Goal: Transaction & Acquisition: Purchase product/service

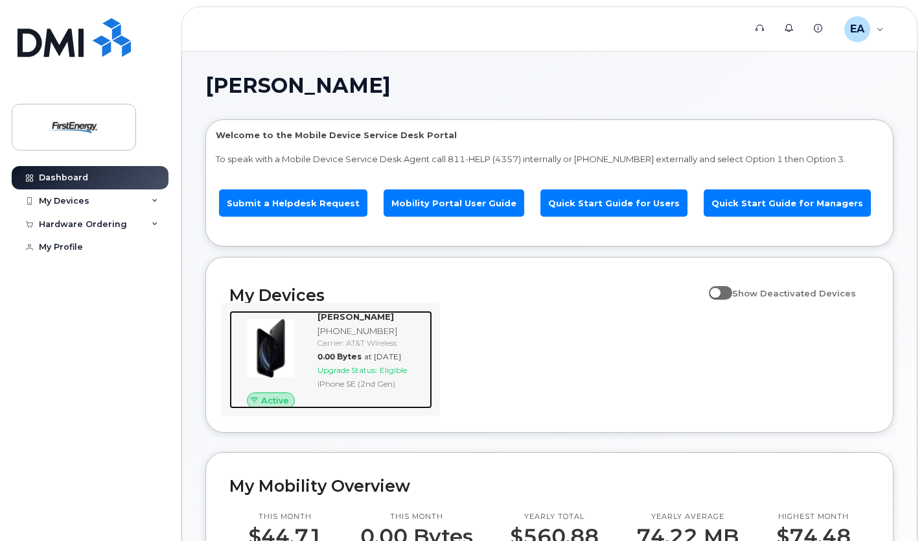
click at [389, 365] on span "Eligible" at bounding box center [393, 370] width 27 height 10
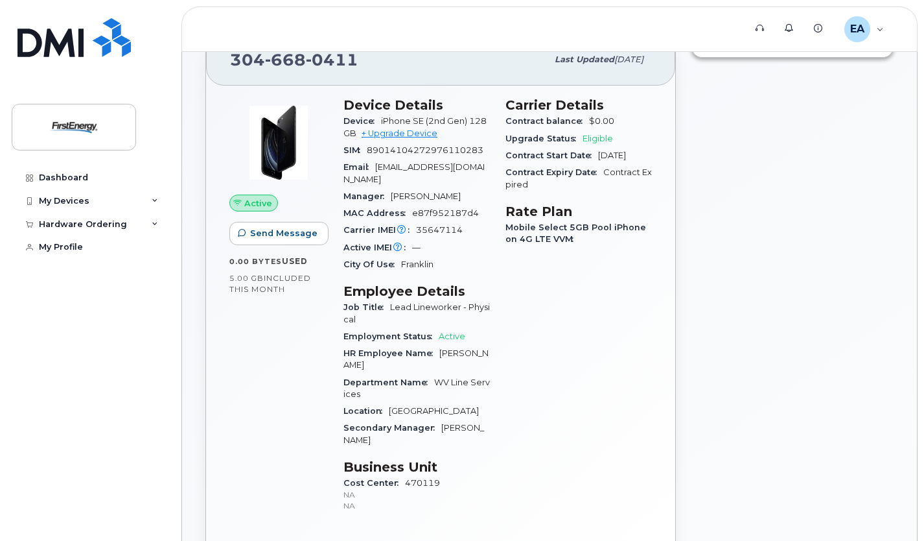
scroll to position [152, 0]
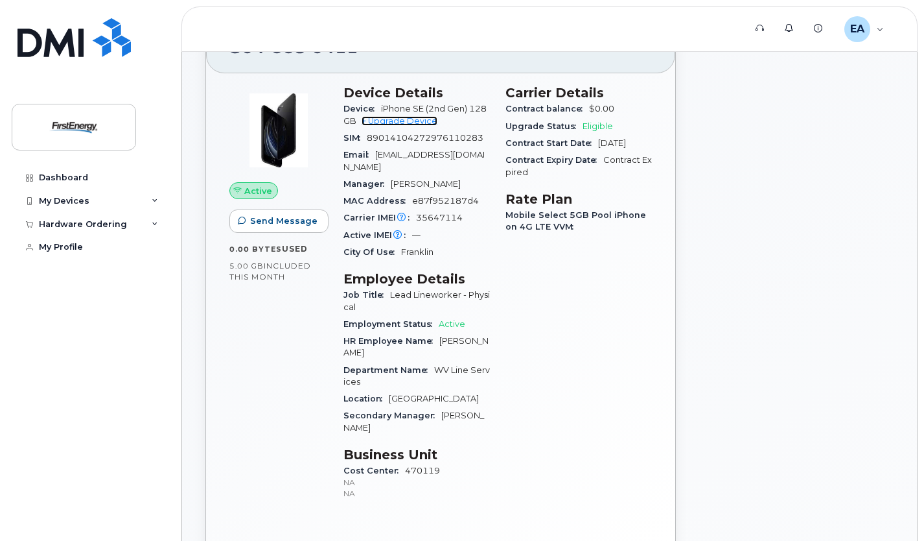
click at [399, 122] on link "+ Upgrade Device" at bounding box center [400, 121] width 76 height 10
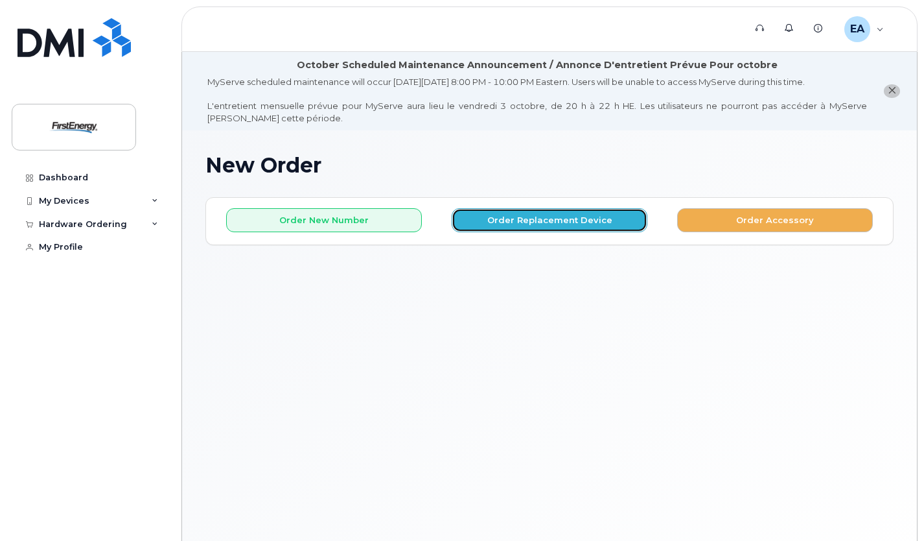
click at [547, 223] on button "Order Replacement Device" at bounding box center [550, 220] width 196 height 24
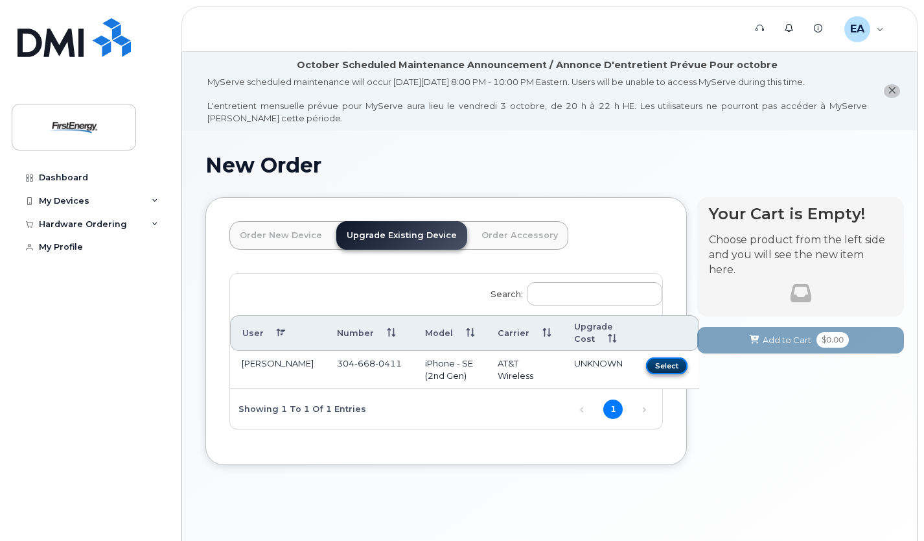
click at [646, 365] on button "Select" at bounding box center [666, 365] width 41 height 16
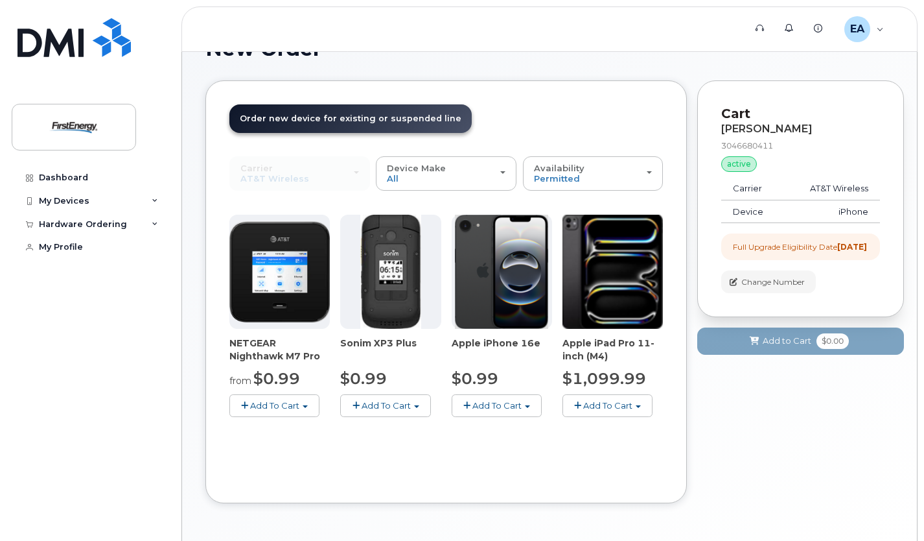
scroll to position [161, 0]
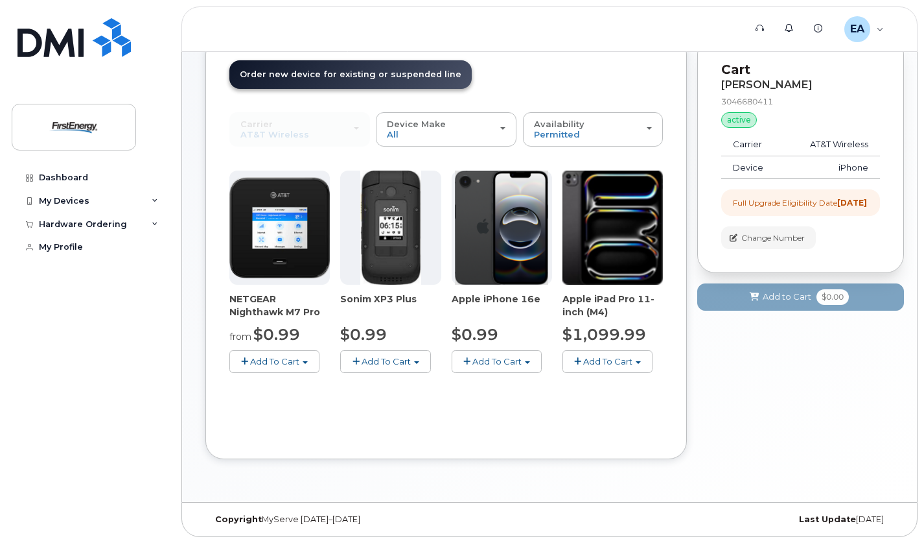
click at [486, 350] on button "Add To Cart" at bounding box center [497, 361] width 90 height 23
click at [534, 385] on link "$0.99 - 2 Year Upgrade" at bounding box center [517, 385] width 125 height 16
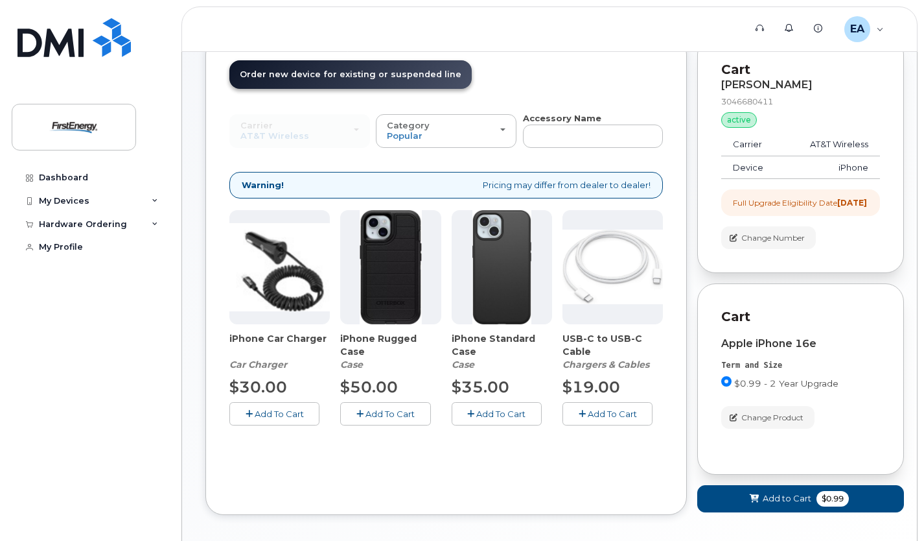
scroll to position [227, 0]
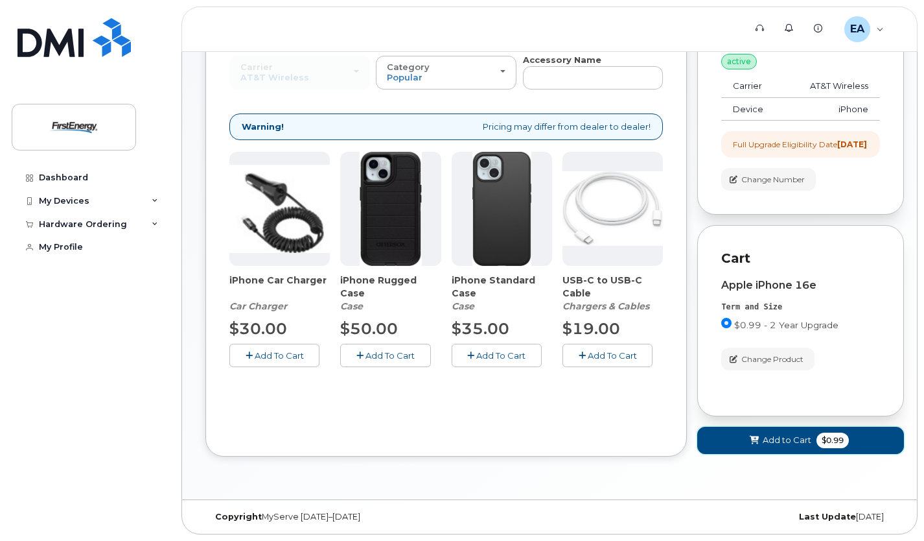
click at [801, 432] on button "Add to Cart $0.99" at bounding box center [801, 440] width 207 height 27
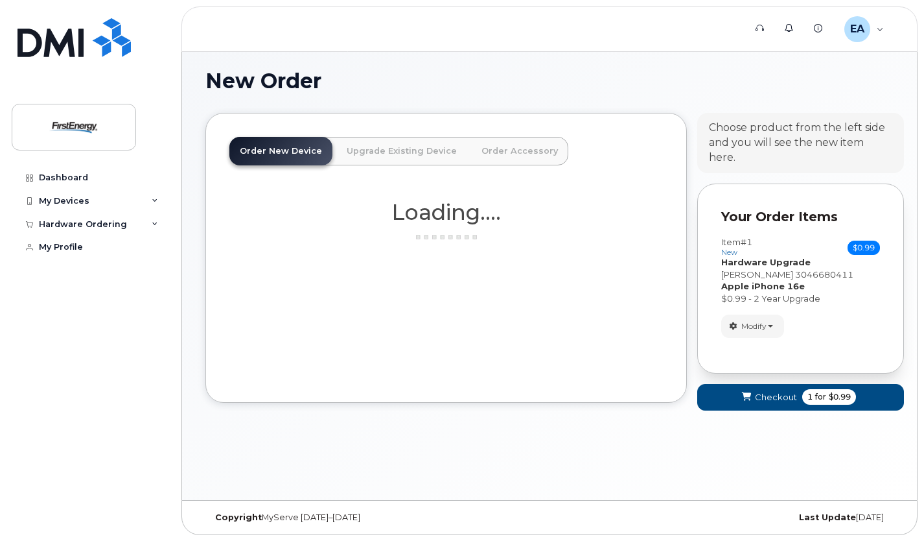
scroll to position [161, 0]
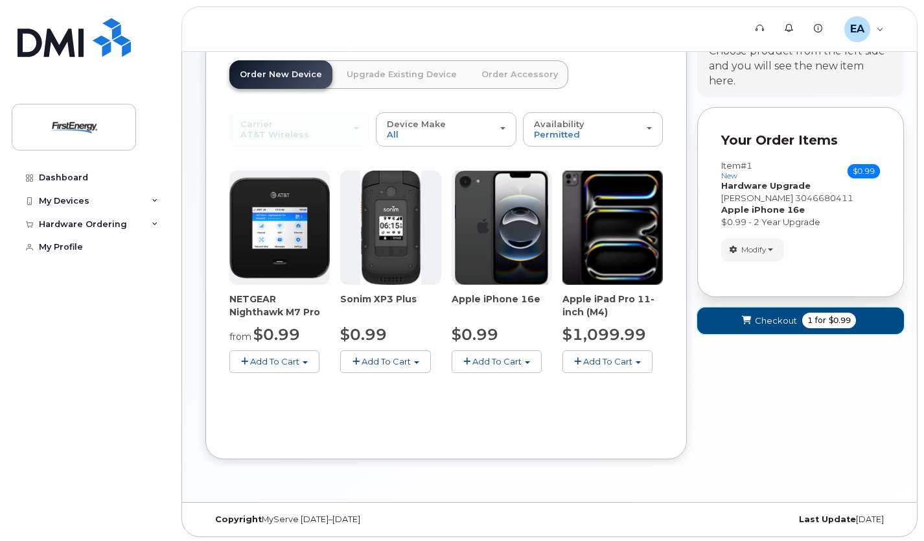
click at [771, 314] on span "Checkout" at bounding box center [776, 320] width 42 height 12
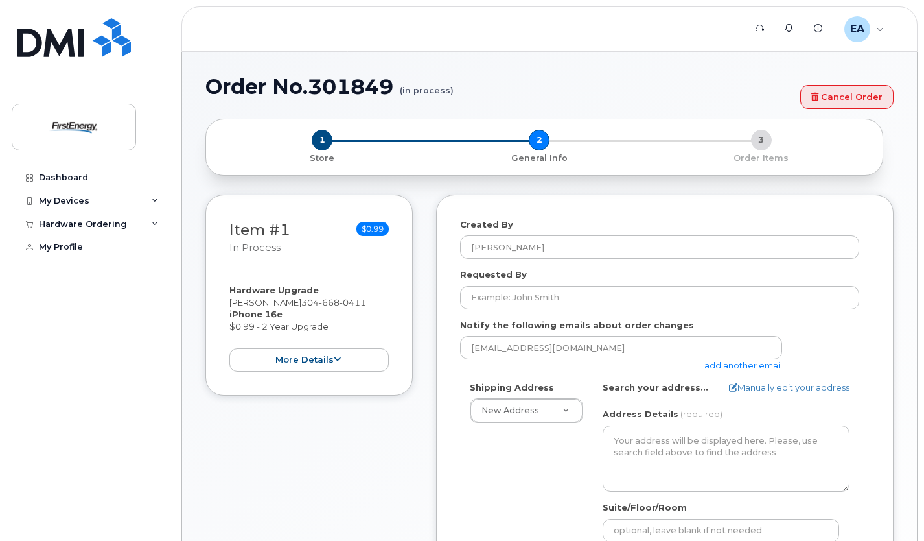
select select
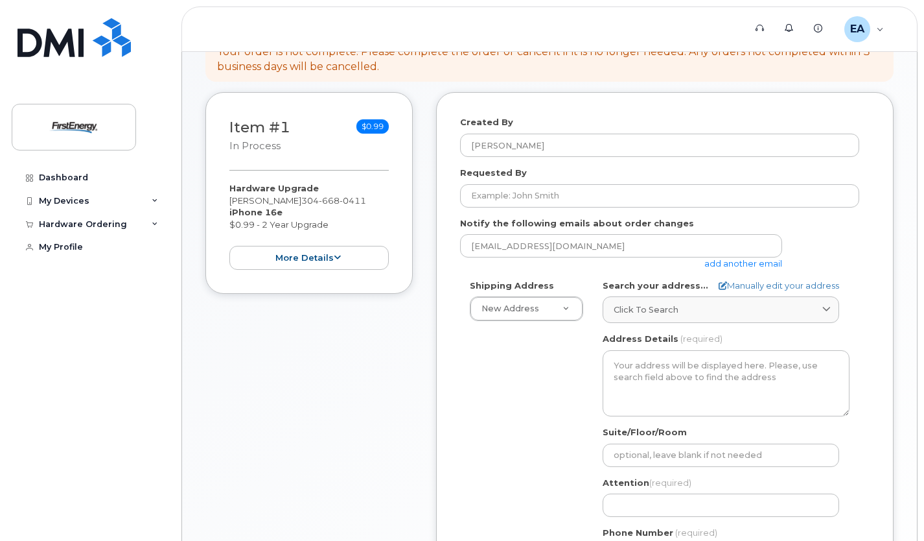
scroll to position [239, 0]
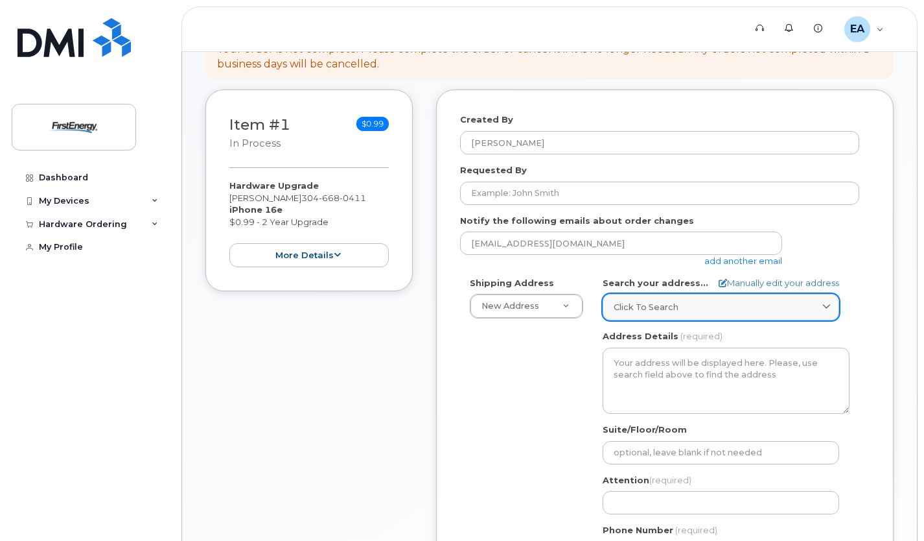
click at [686, 317] on link "Click to search" at bounding box center [721, 307] width 237 height 27
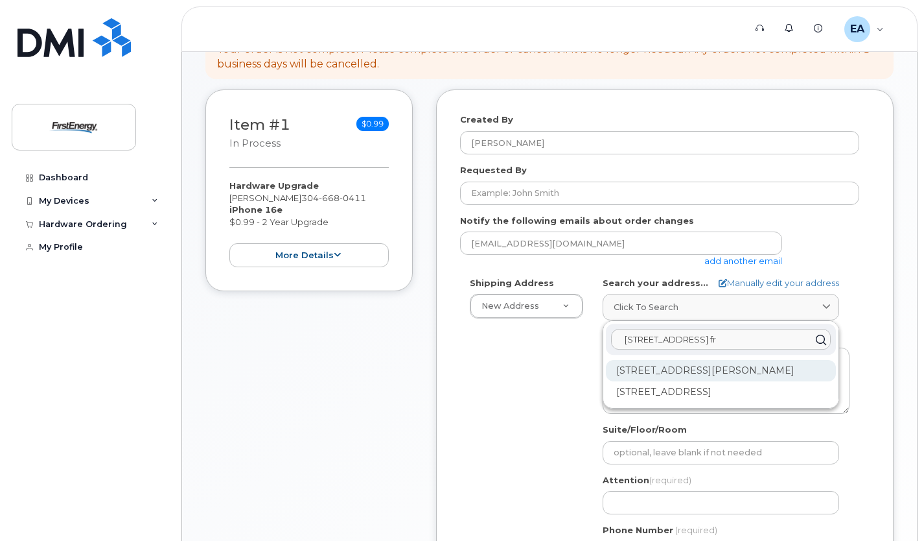
type input "79 mill road fr"
click at [744, 362] on div "79 Mill Rd Franklin WV 26807-6652" at bounding box center [721, 370] width 230 height 21
select select
type textarea "79 Mill Rd FRANKLIN WV 26807-6652 UNITED STATES"
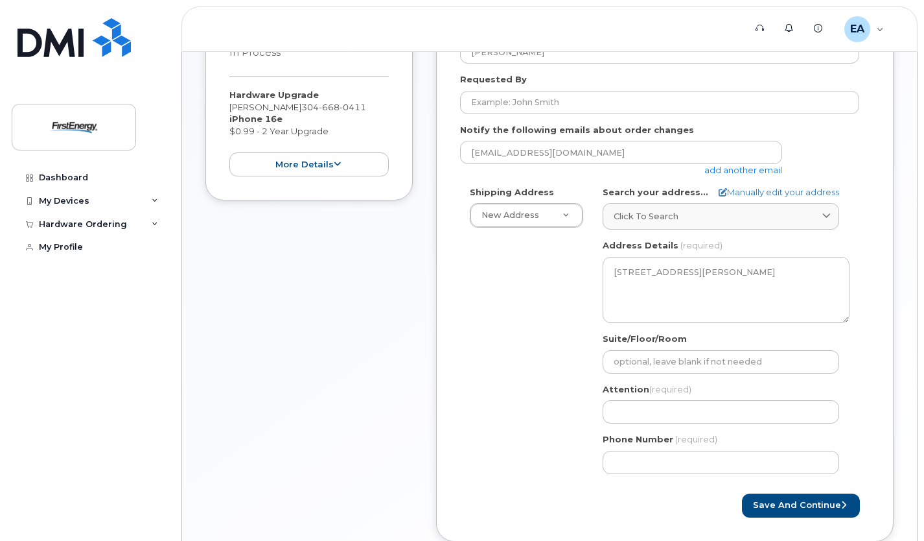
scroll to position [335, 0]
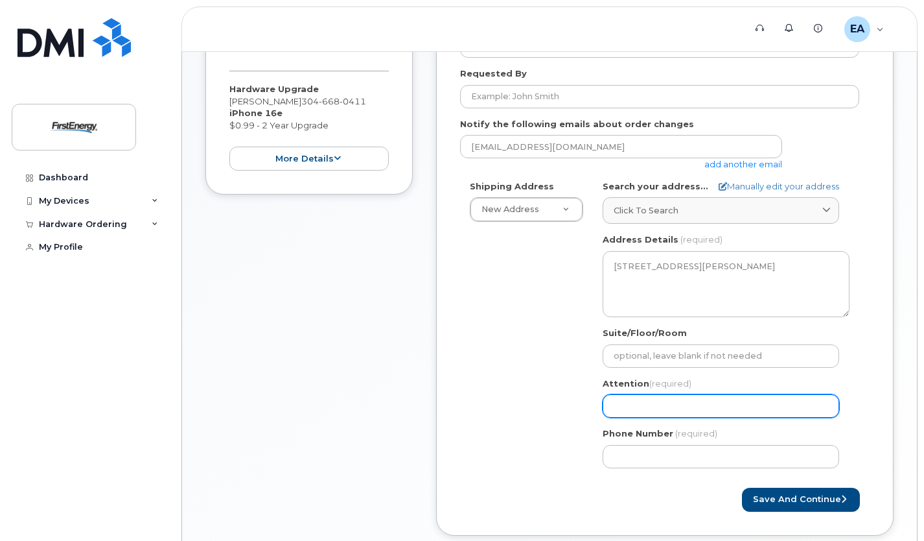
click at [657, 405] on input "Attention (required)" at bounding box center [721, 405] width 237 height 23
select select
type input "A"
select select
type input "Ad"
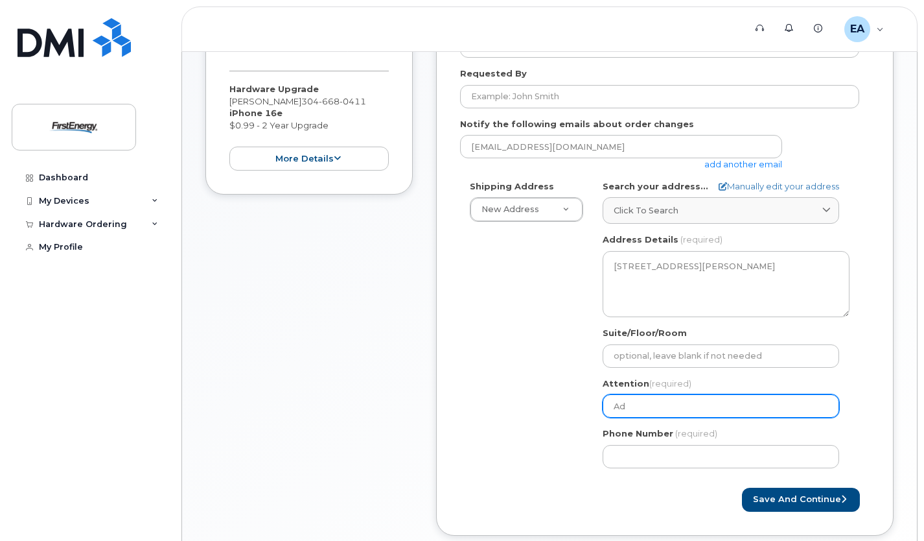
select select
type input "Ada"
select select
type input "Adam"
select select
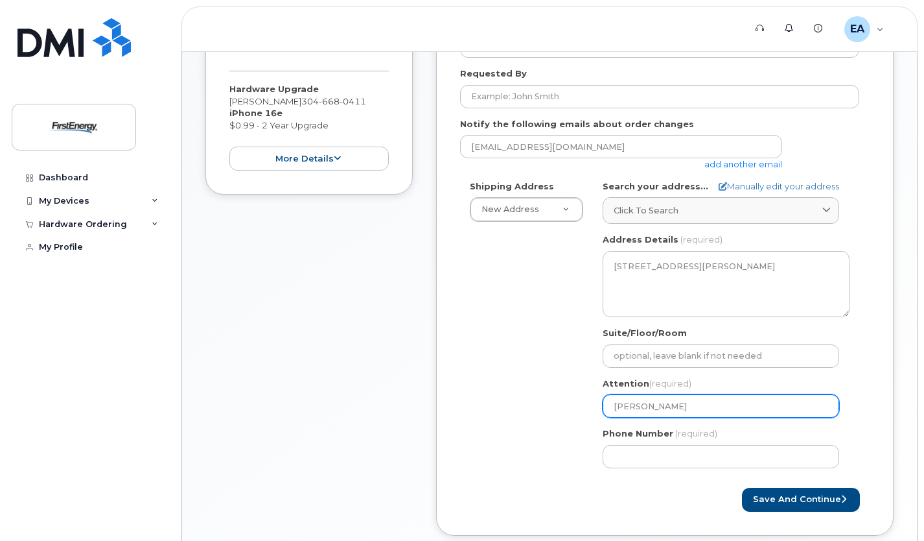
type input "Adam E"
select select
type input "Adam Ec"
select select
type input "Adam Eck"
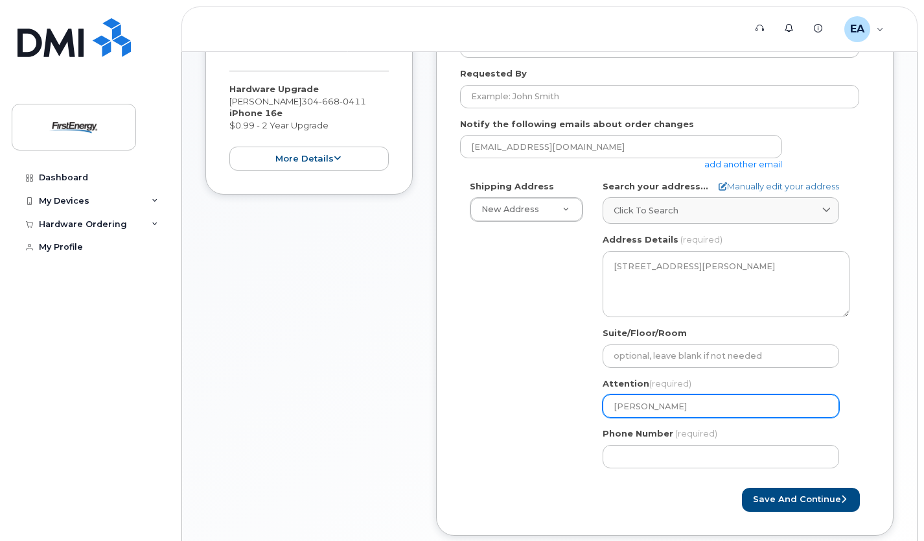
select select
type input "Adam Ecka"
select select
type input "Adam Eckar"
select select
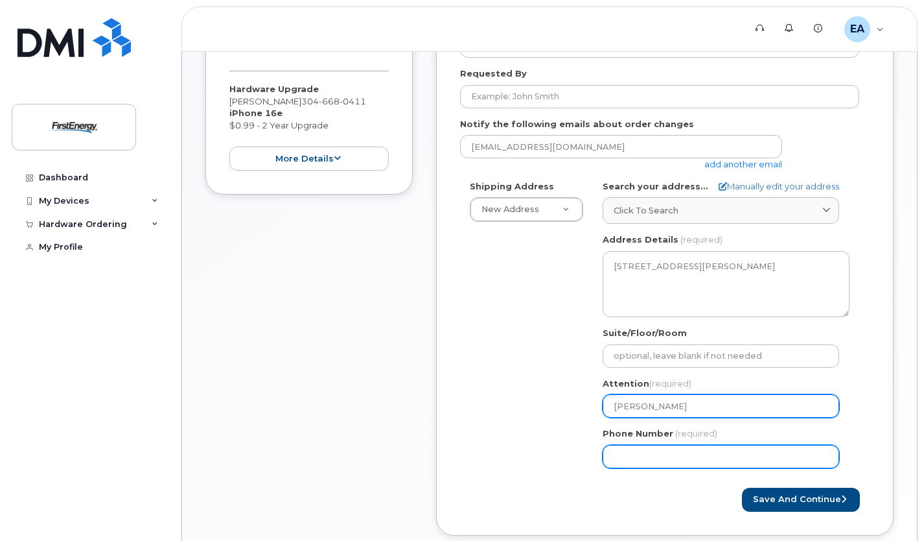
type input "Adam Eckard"
click at [664, 445] on input "Phone Number" at bounding box center [721, 456] width 237 height 23
type input "304"
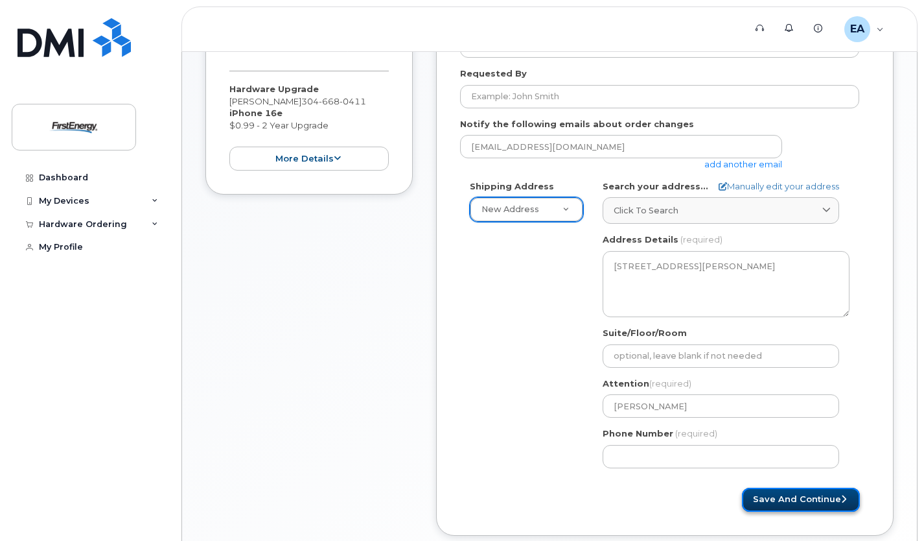
click at [843, 498] on icon "submit" at bounding box center [843, 499] width 5 height 8
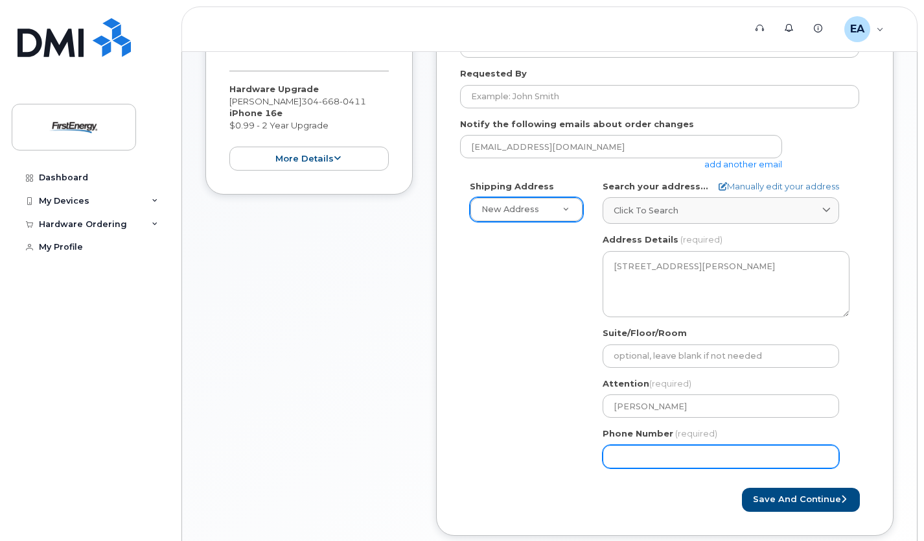
click at [607, 458] on input "Phone Number" at bounding box center [721, 456] width 237 height 23
click at [705, 460] on input "Phone Number" at bounding box center [721, 456] width 237 height 23
type input "1"
type input "6"
type input "304668974"
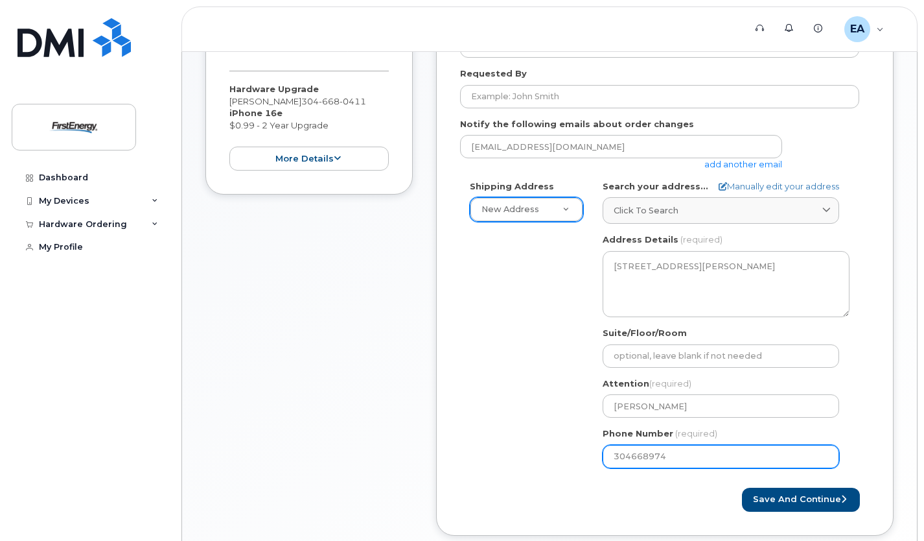
select select
type input "3046689749"
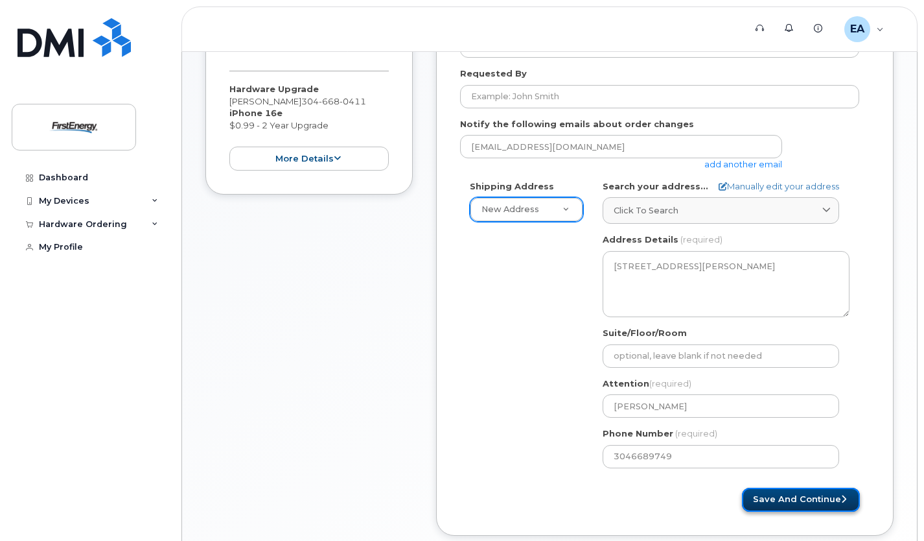
click at [793, 491] on button "Save and Continue" at bounding box center [801, 499] width 118 height 24
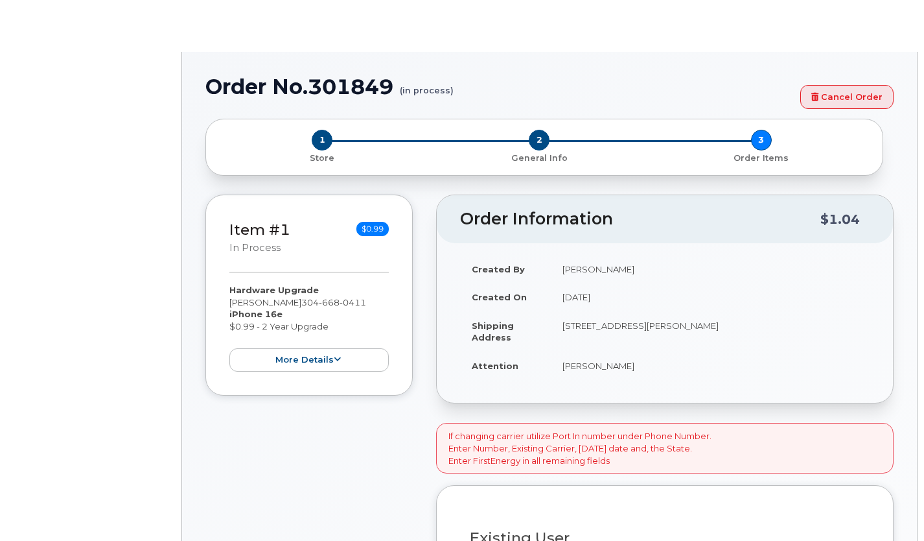
select select "2065773"
type input "2072875"
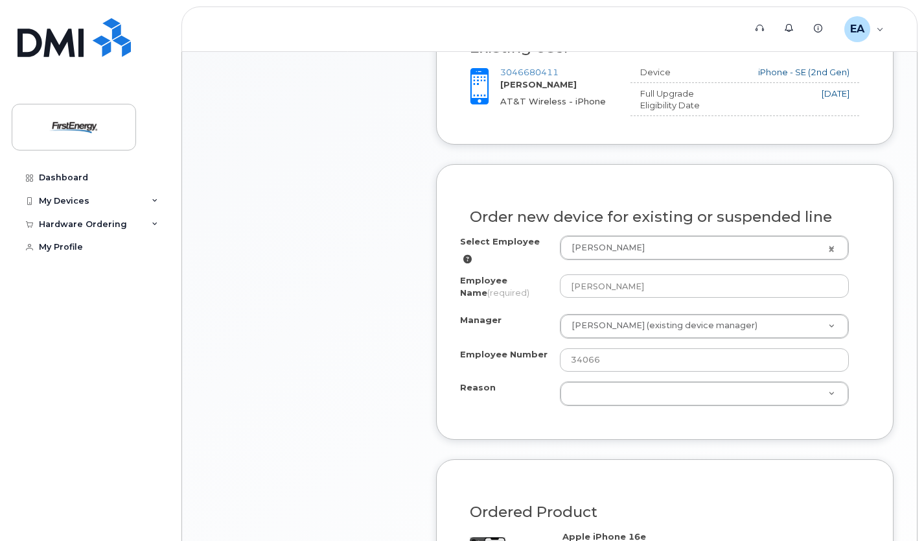
scroll to position [620, 0]
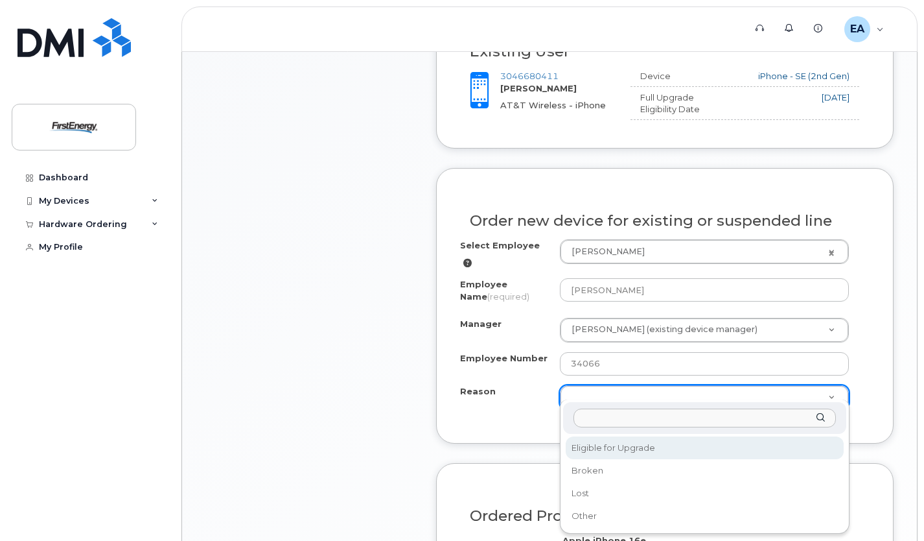
select select "eligible_for_upgrade"
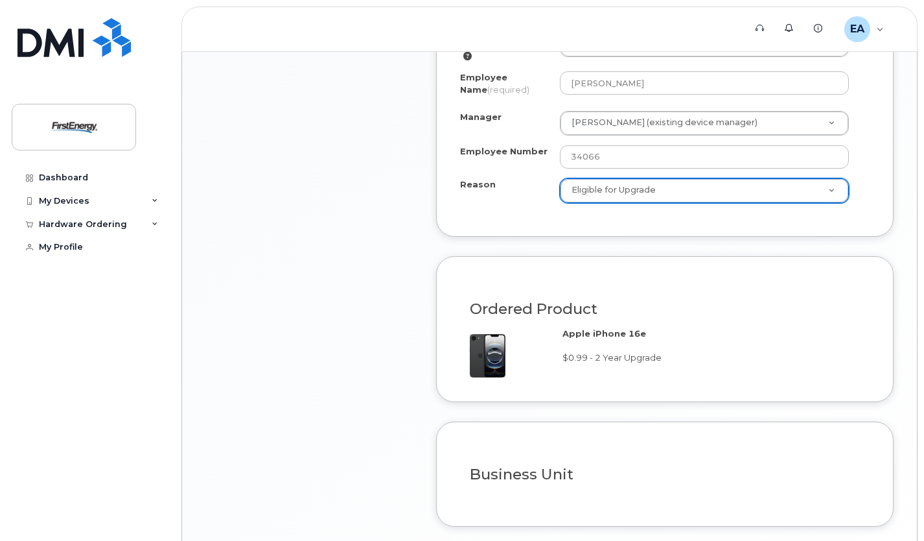
scroll to position [922, 0]
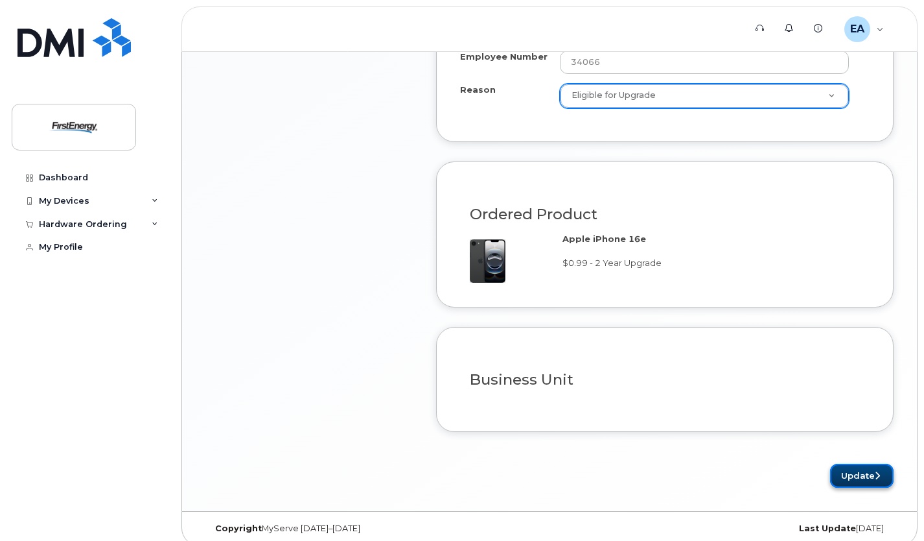
click at [870, 465] on button "Update" at bounding box center [862, 475] width 64 height 24
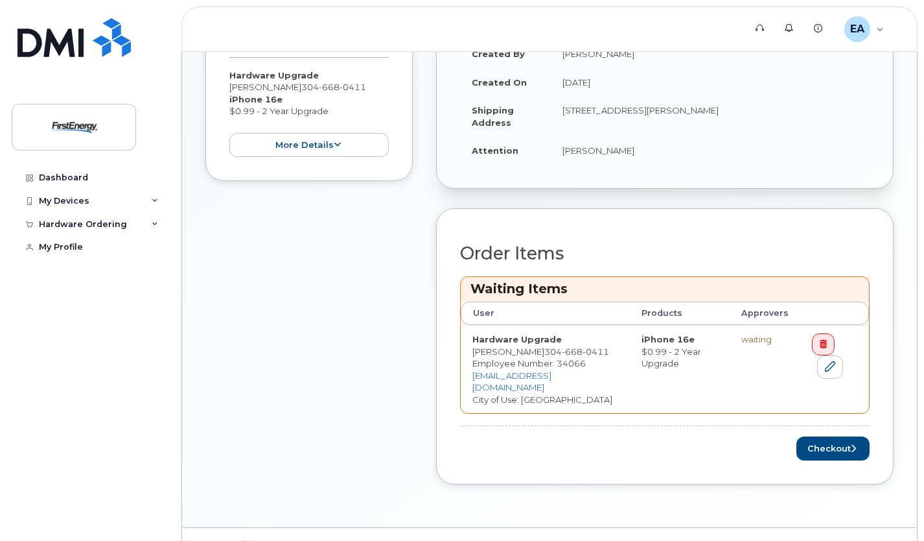
scroll to position [427, 0]
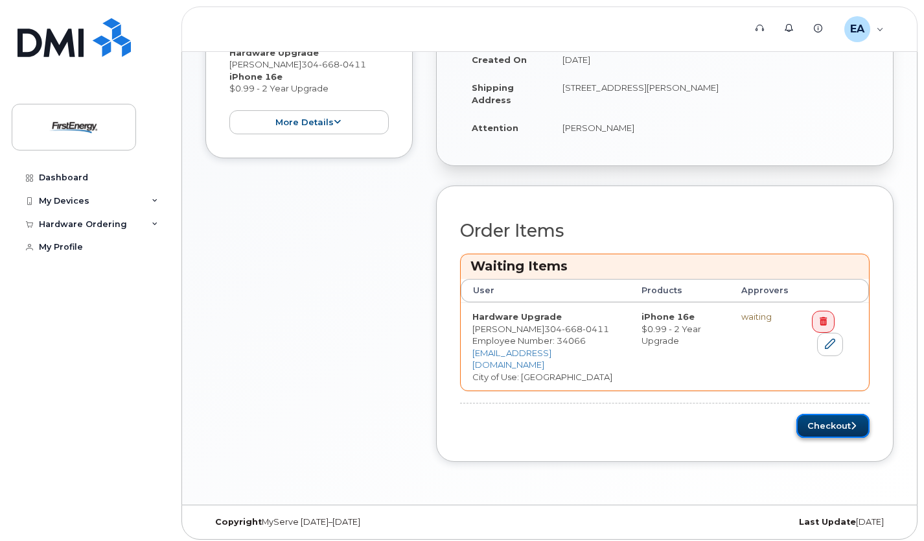
click at [844, 416] on button "Checkout" at bounding box center [833, 426] width 73 height 24
